Goal: Navigation & Orientation: Find specific page/section

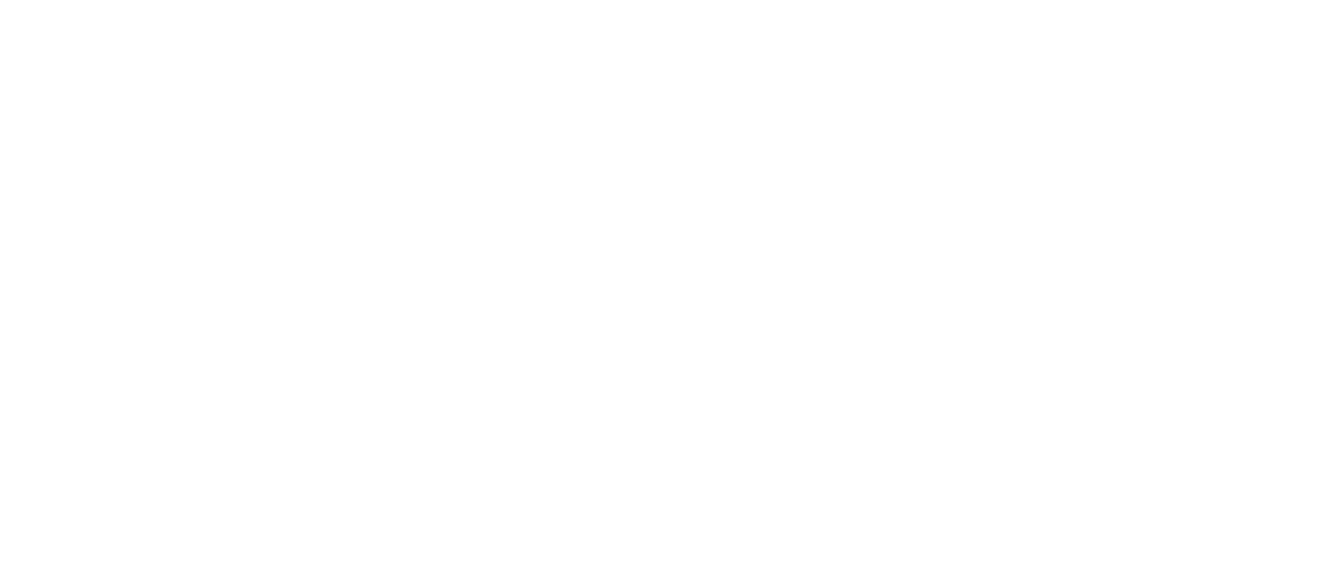
select select
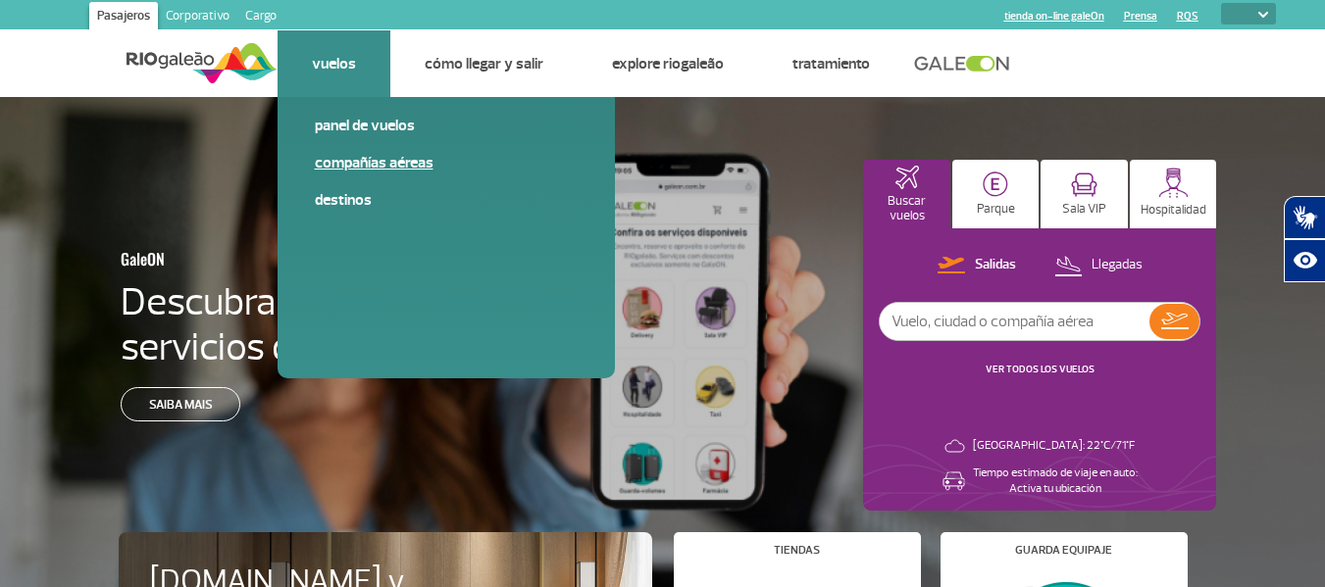
click at [369, 162] on link "Compañías aéreas" at bounding box center [446, 163] width 263 height 22
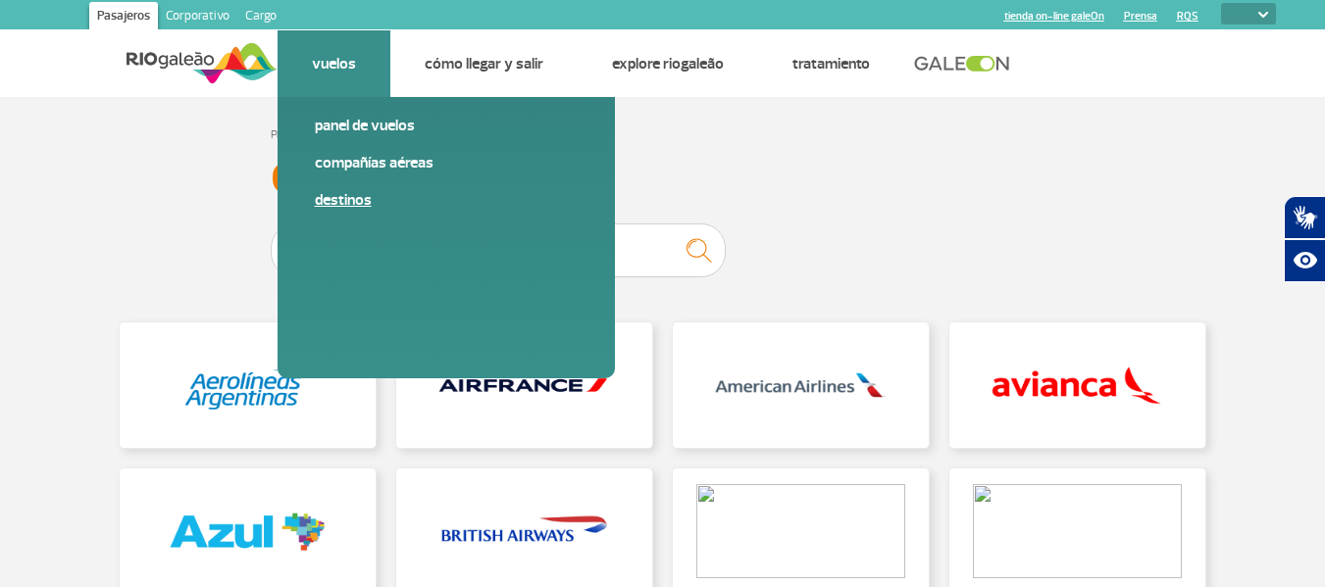
click at [346, 193] on link "Destinos" at bounding box center [446, 200] width 263 height 22
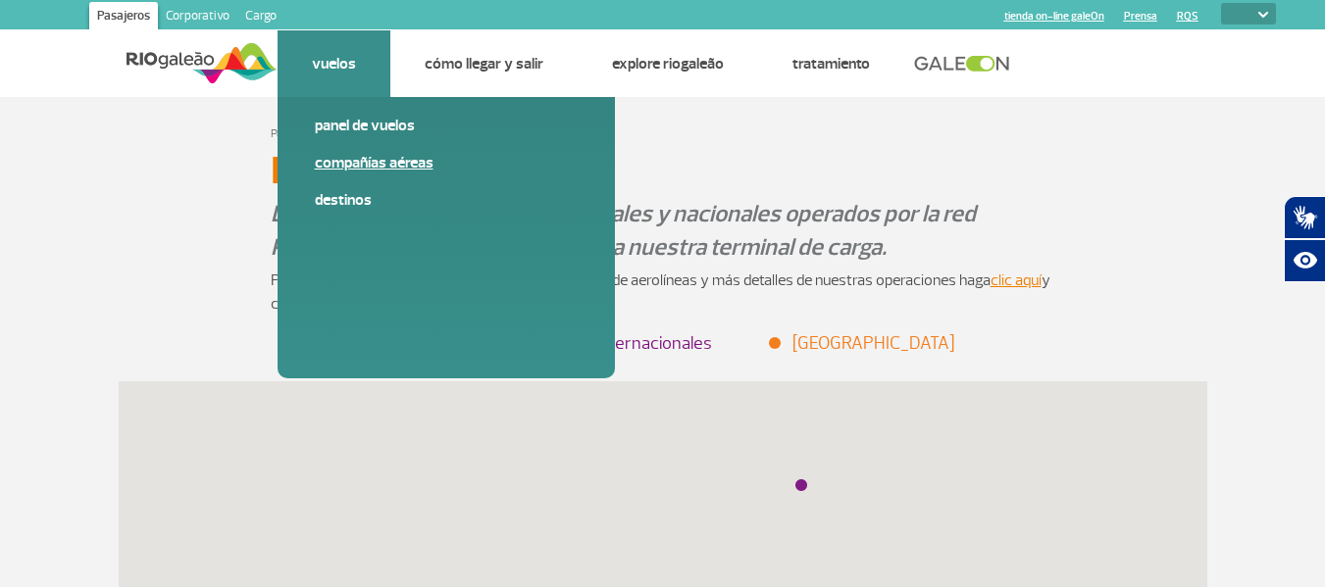
click at [362, 164] on link "Compañías aéreas" at bounding box center [446, 163] width 263 height 22
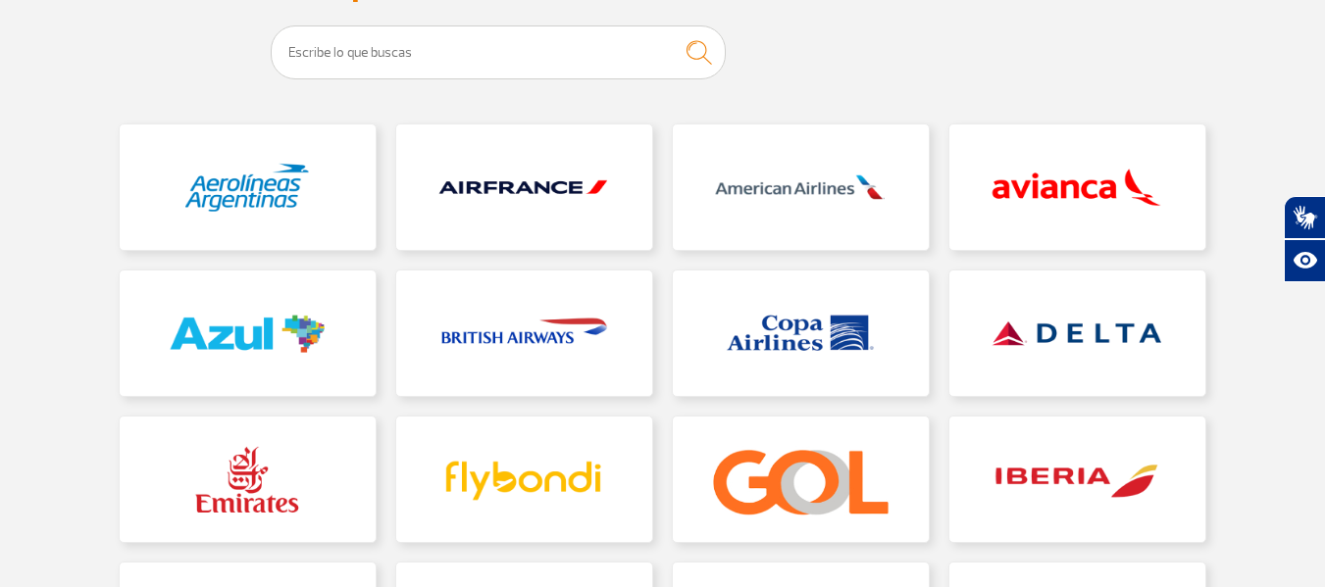
scroll to position [196, 0]
